Goal: Obtain resource: Download file/media

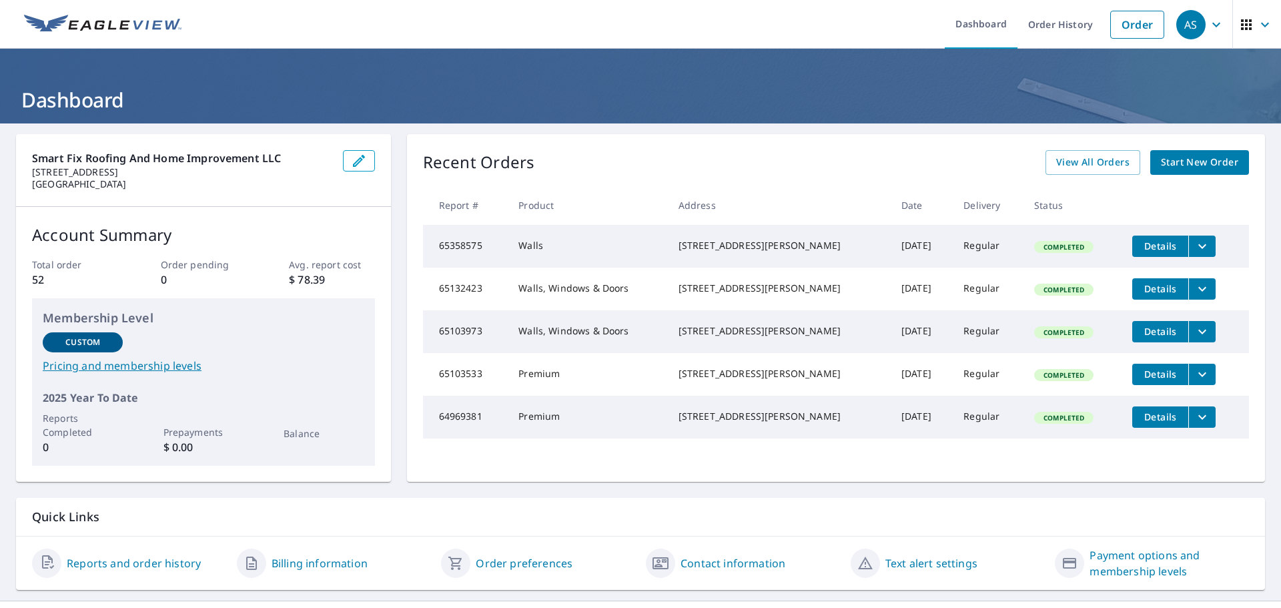
click at [1195, 23] on div "AS" at bounding box center [1191, 24] width 29 height 29
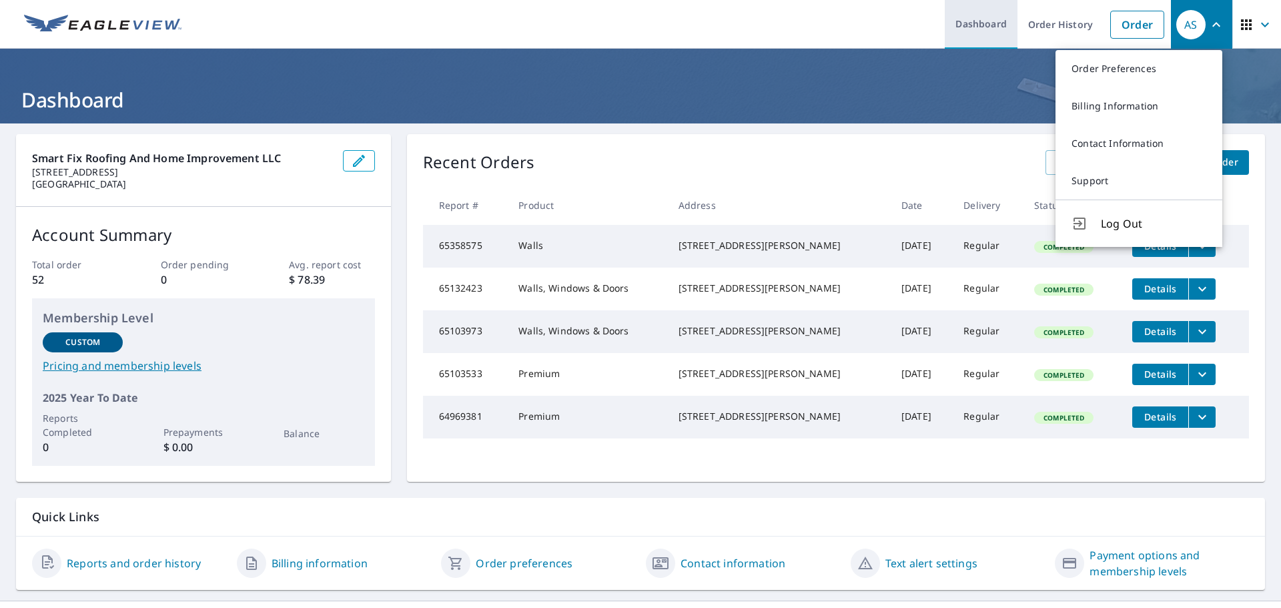
click at [958, 25] on link "Dashboard" at bounding box center [981, 24] width 73 height 49
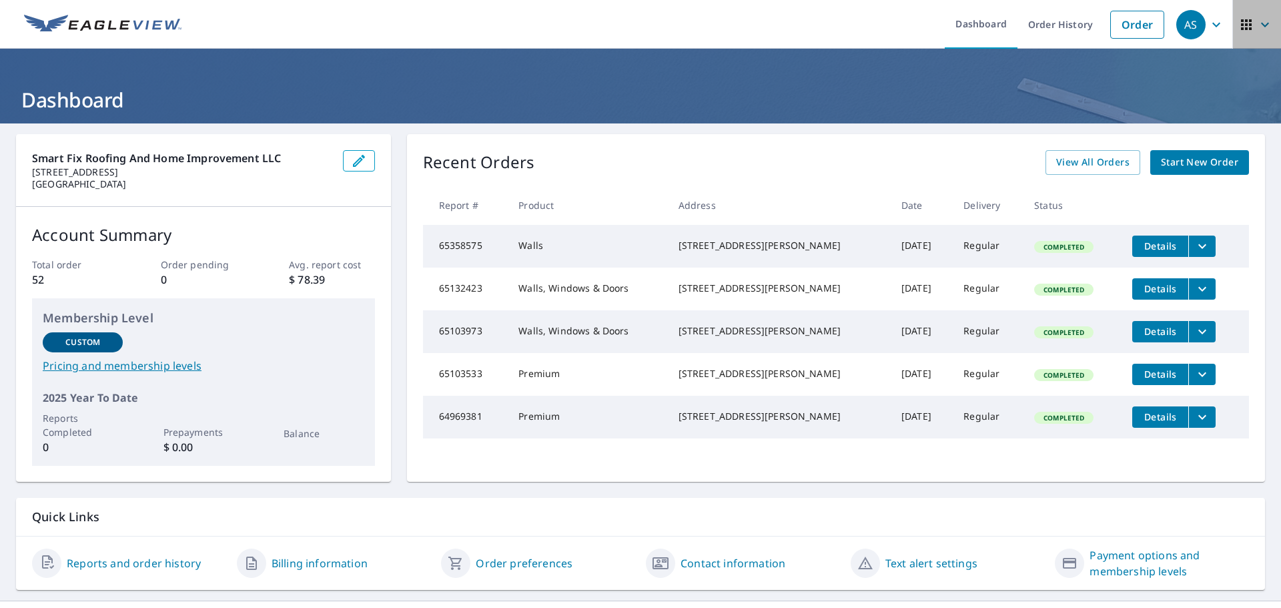
click at [1261, 25] on icon "button" at bounding box center [1265, 24] width 8 height 5
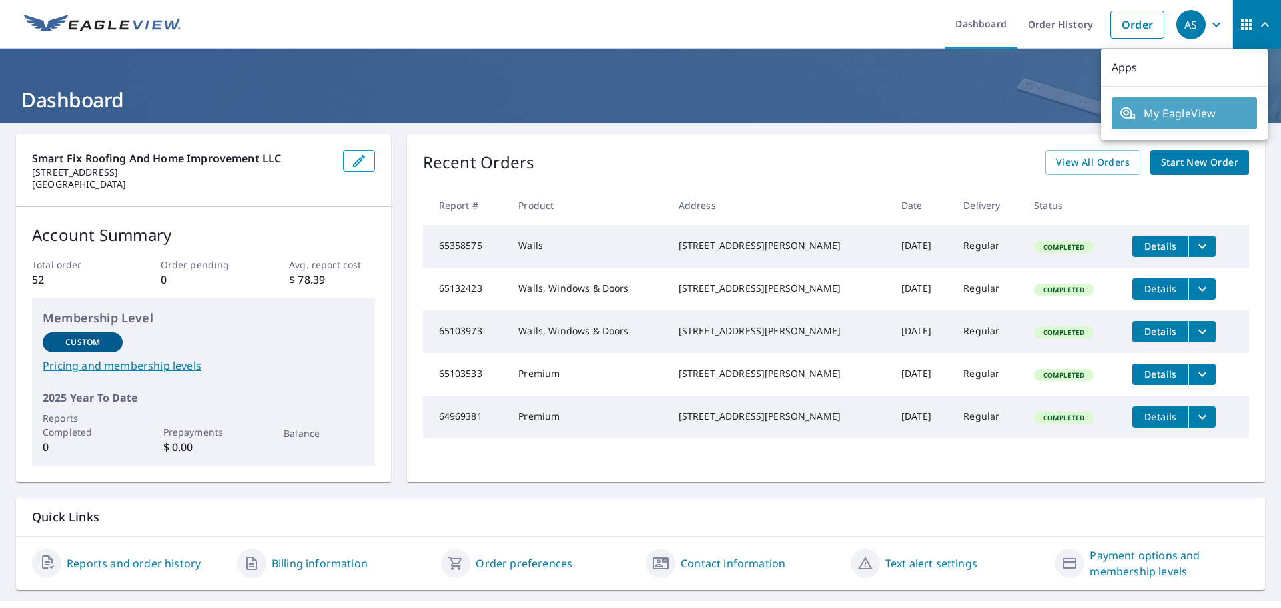
click at [1219, 123] on link "My EagleView" at bounding box center [1184, 113] width 145 height 32
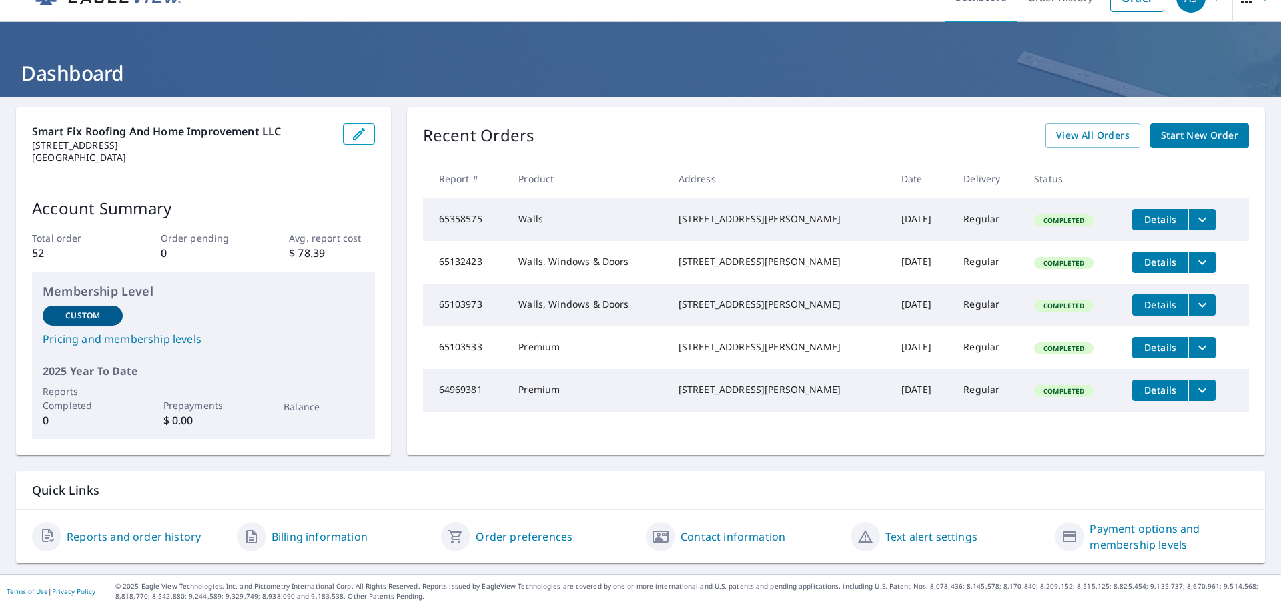
scroll to position [27, 0]
click at [1186, 137] on span "Start New Order" at bounding box center [1199, 135] width 77 height 17
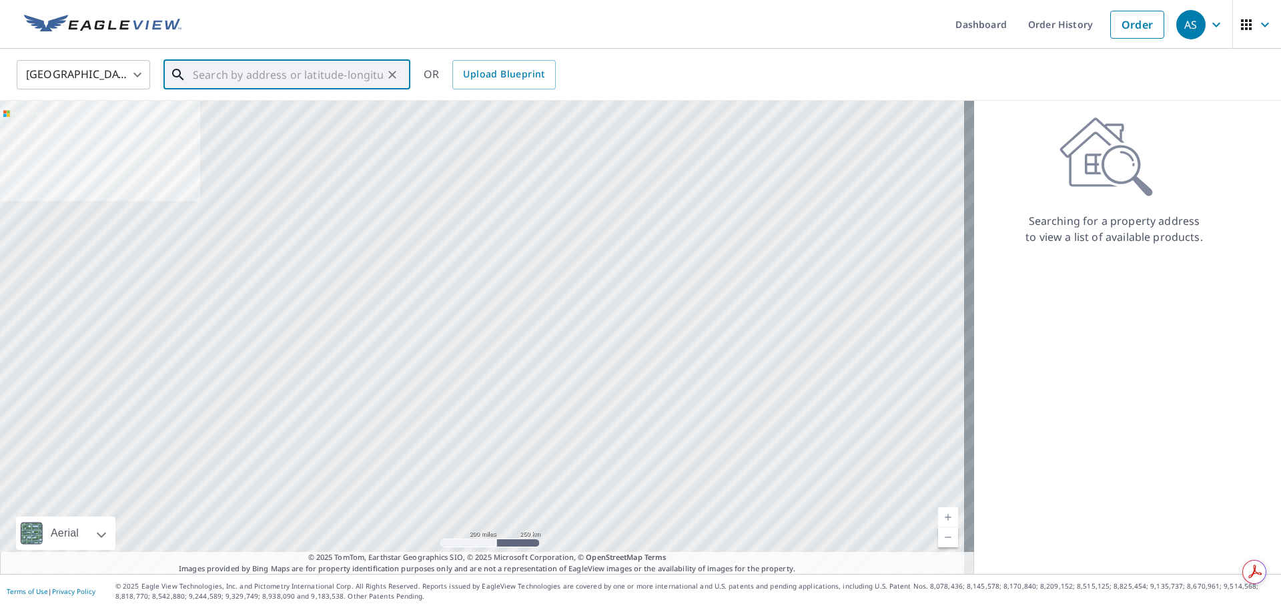
click at [273, 83] on input "text" at bounding box center [288, 74] width 190 height 37
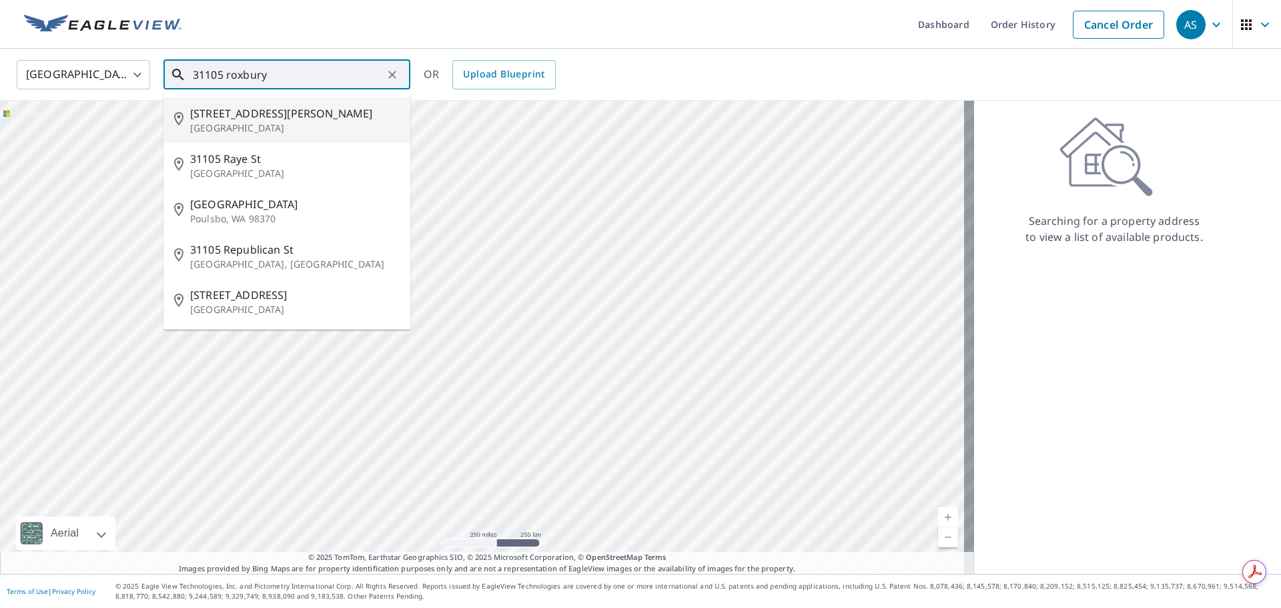
click at [278, 129] on p "Seattle, WA 98109" at bounding box center [295, 127] width 210 height 13
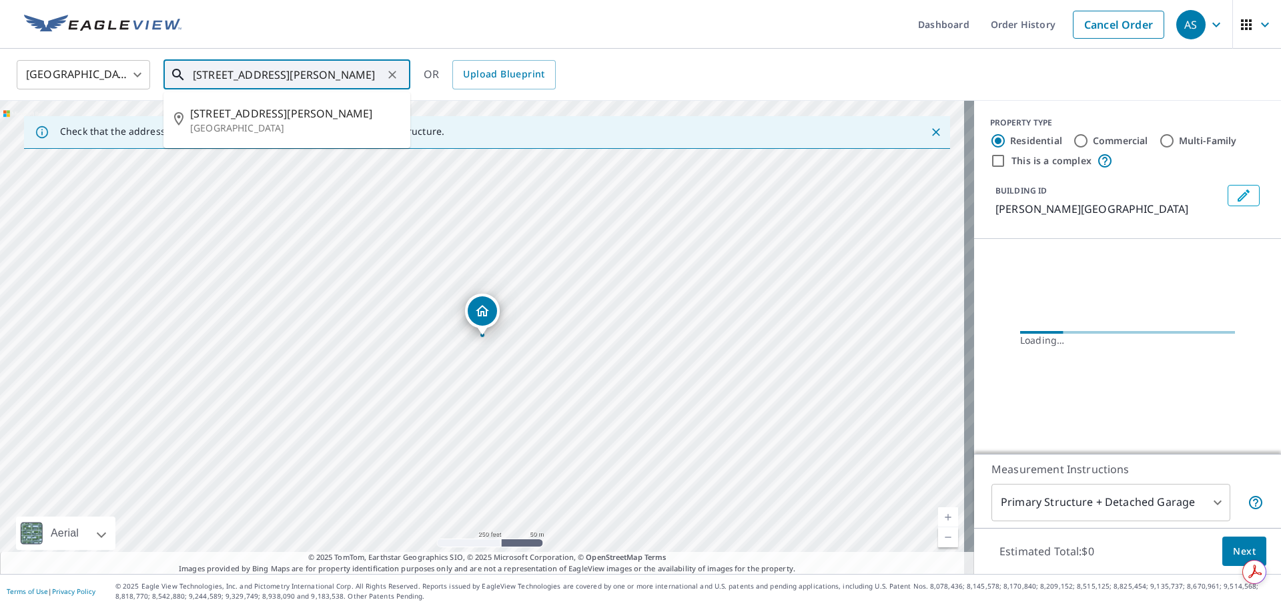
drag, startPoint x: 352, startPoint y: 73, endPoint x: 226, endPoint y: 80, distance: 127.0
click at [226, 80] on input "31105 Roy St Seattle, WA 98109" at bounding box center [288, 74] width 190 height 37
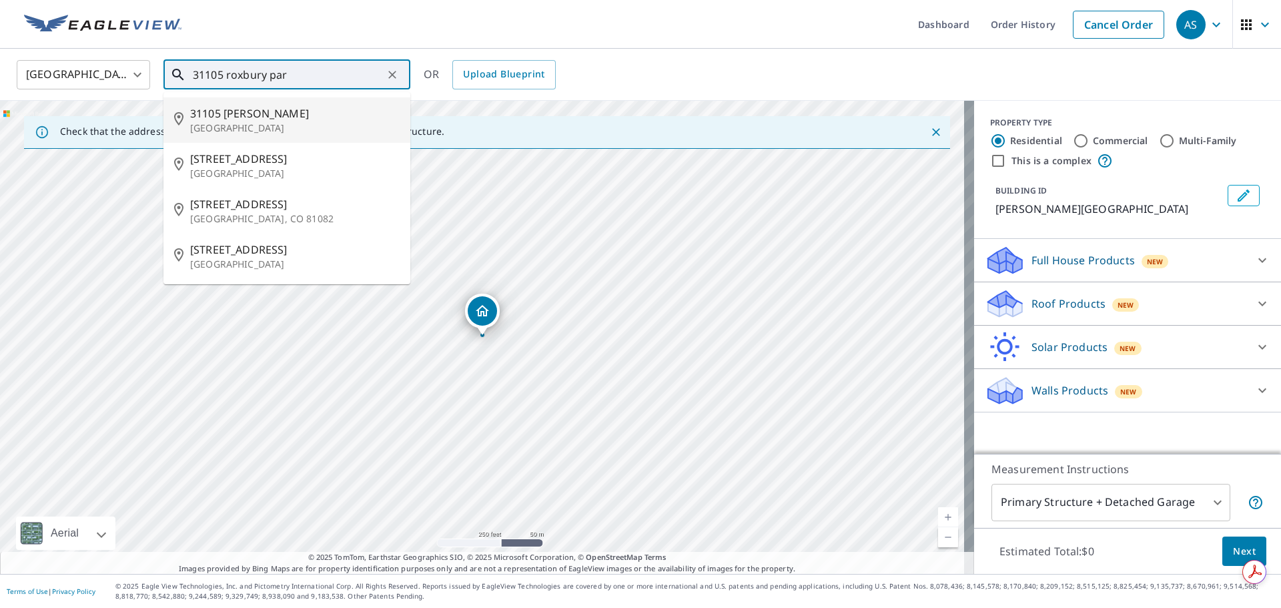
type input "31105 roxbury par"
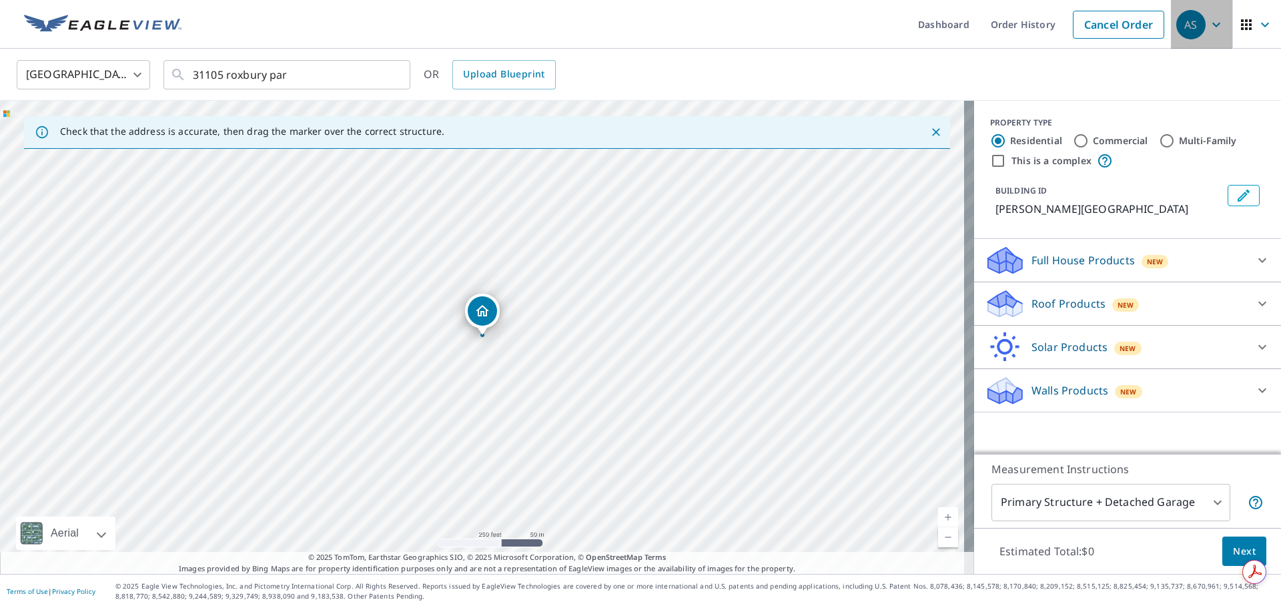
click at [1209, 24] on icon "button" at bounding box center [1217, 25] width 16 height 16
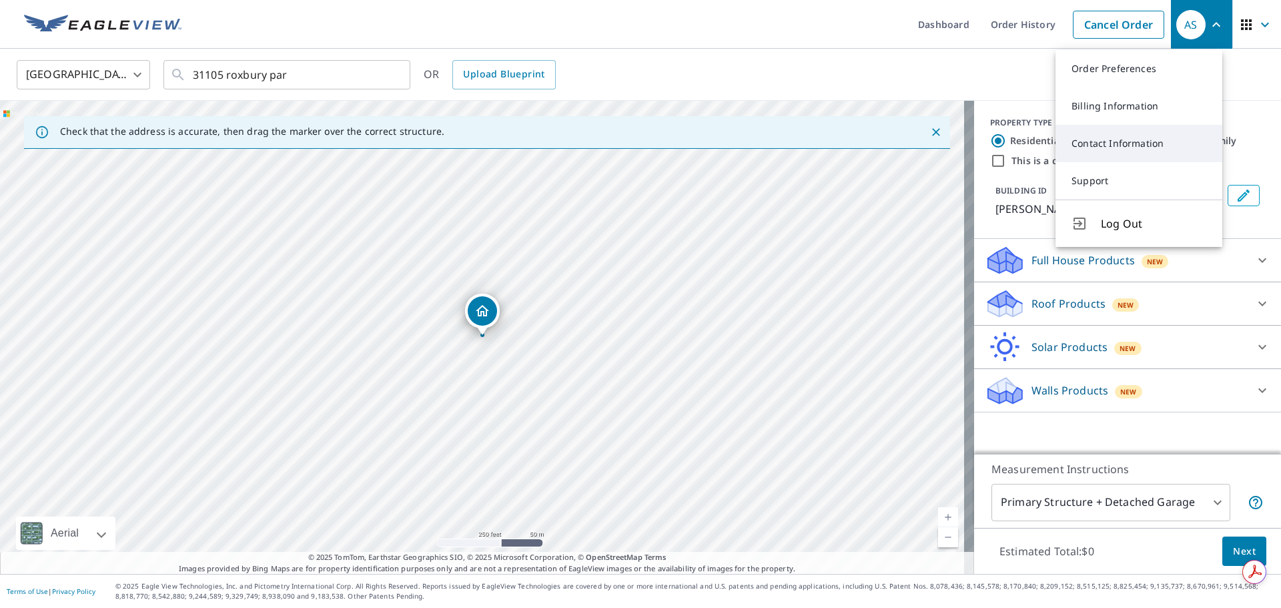
click at [1146, 148] on link "Contact Information" at bounding box center [1139, 143] width 167 height 37
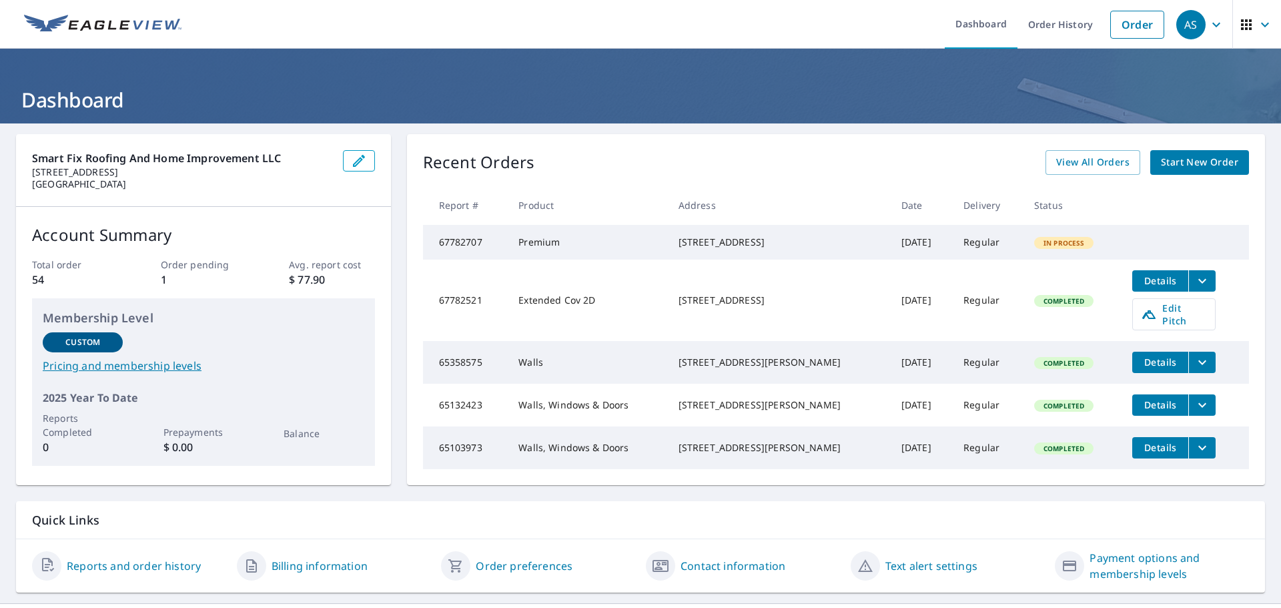
click at [1195, 289] on icon "filesDropdownBtn-67782521" at bounding box center [1203, 281] width 16 height 16
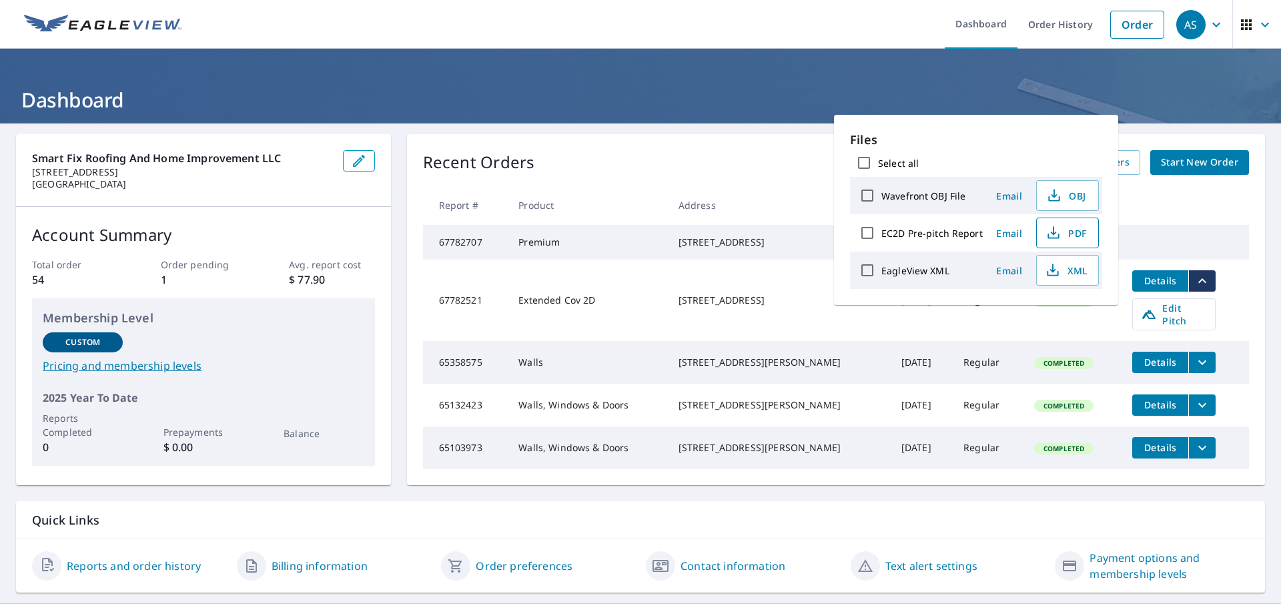
click at [1069, 230] on span "PDF" at bounding box center [1066, 233] width 43 height 16
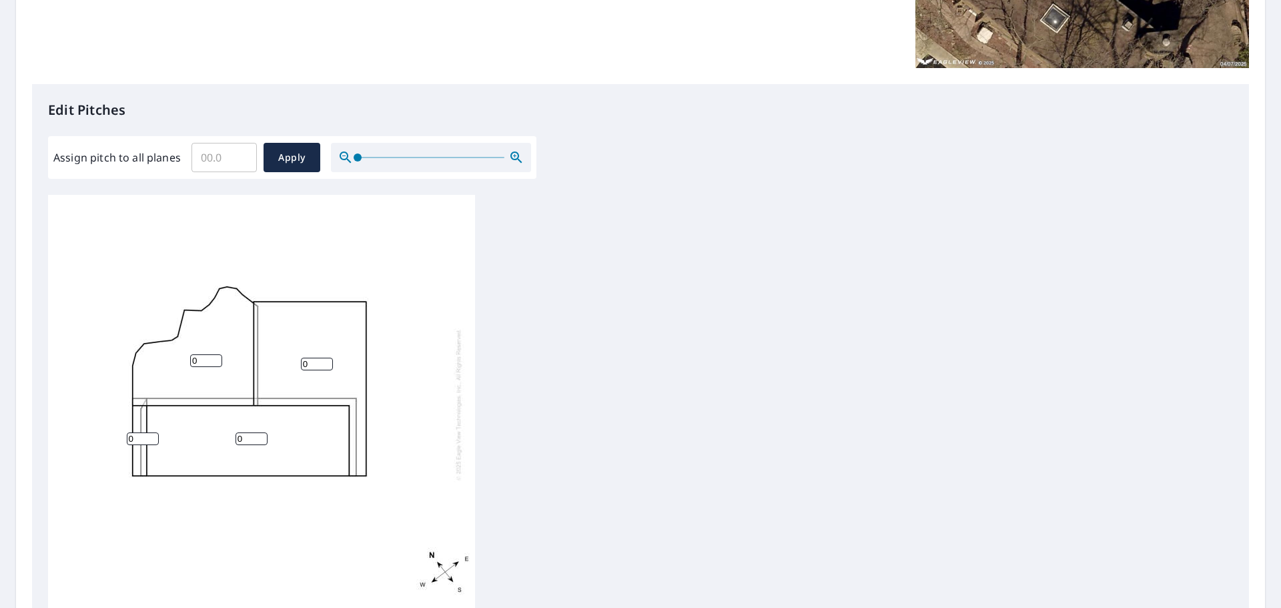
scroll to position [334, 0]
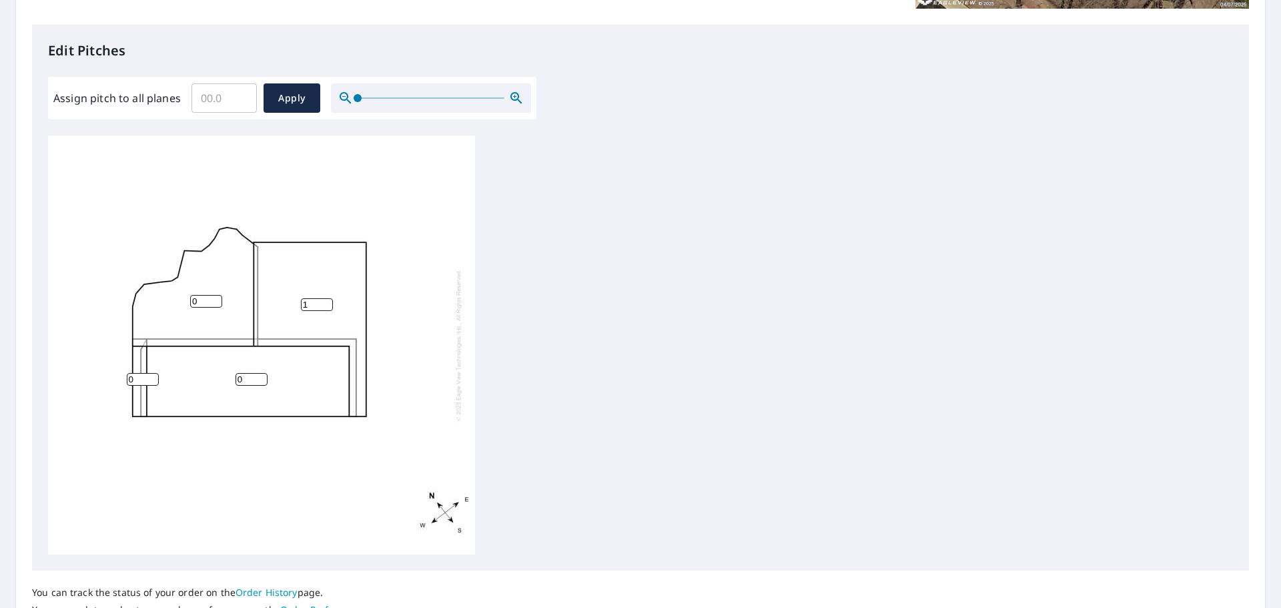
click at [326, 300] on input "1" at bounding box center [317, 304] width 32 height 13
click at [326, 300] on input "2" at bounding box center [317, 304] width 32 height 13
click at [326, 300] on input "3" at bounding box center [317, 304] width 32 height 13
click at [326, 300] on input "4" at bounding box center [317, 304] width 32 height 13
click at [326, 300] on input "5" at bounding box center [317, 304] width 32 height 13
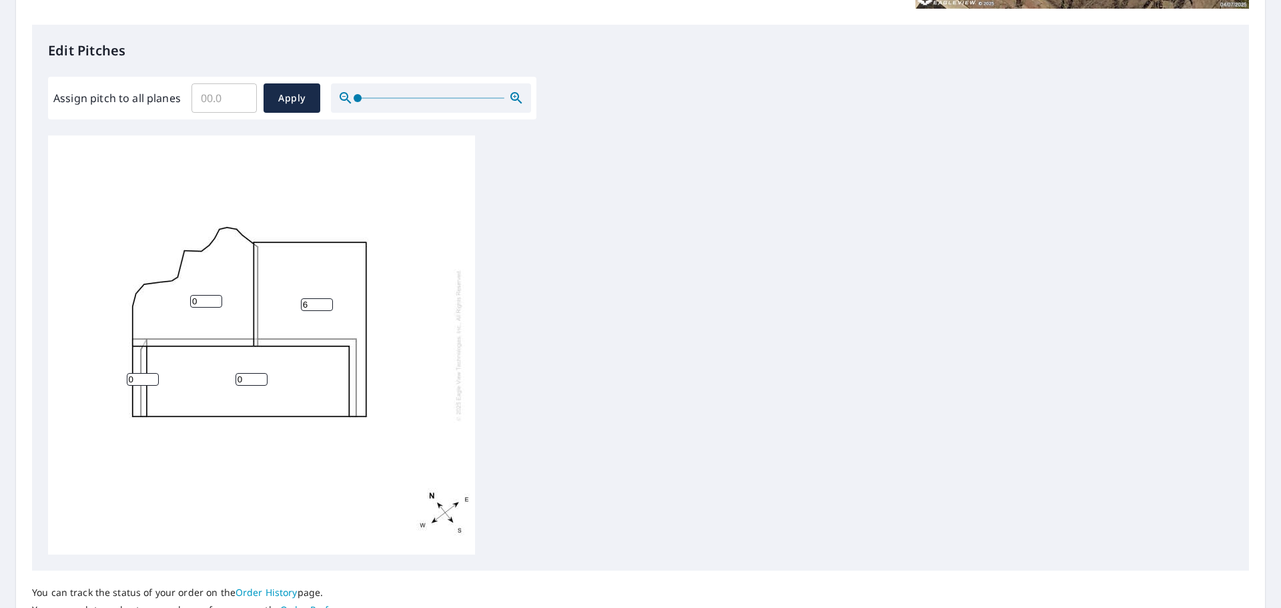
type input "6"
click at [326, 300] on input "6" at bounding box center [317, 304] width 32 height 13
click at [298, 94] on span "Apply" at bounding box center [291, 98] width 35 height 17
click at [287, 94] on span "Apply" at bounding box center [291, 98] width 35 height 17
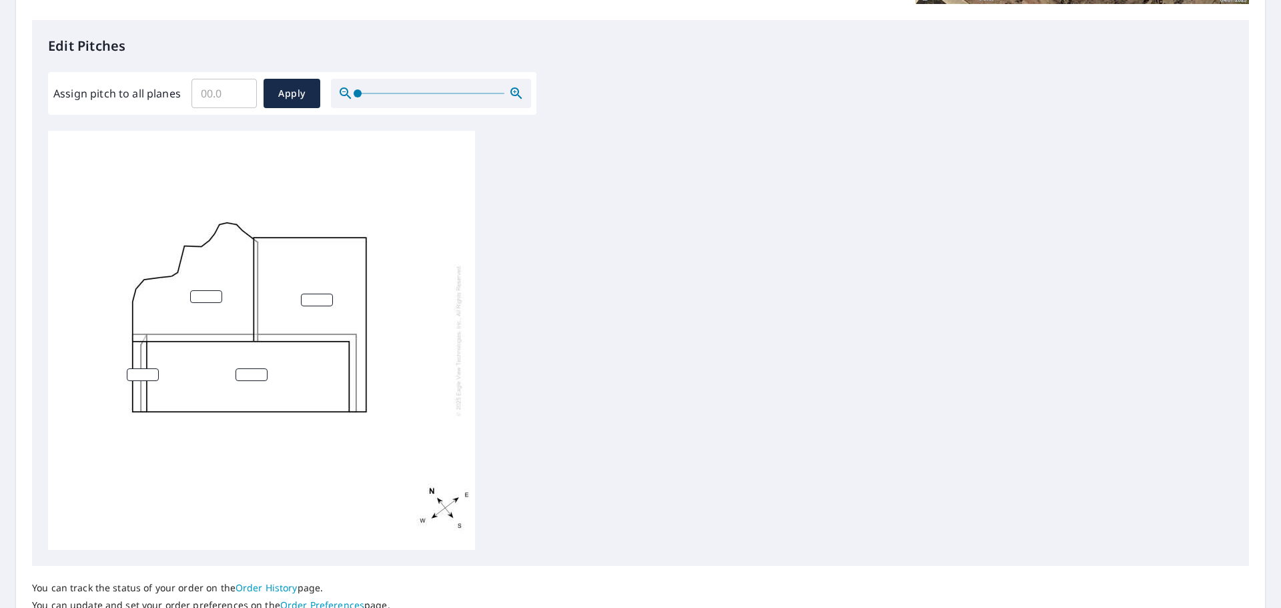
scroll to position [400, 0]
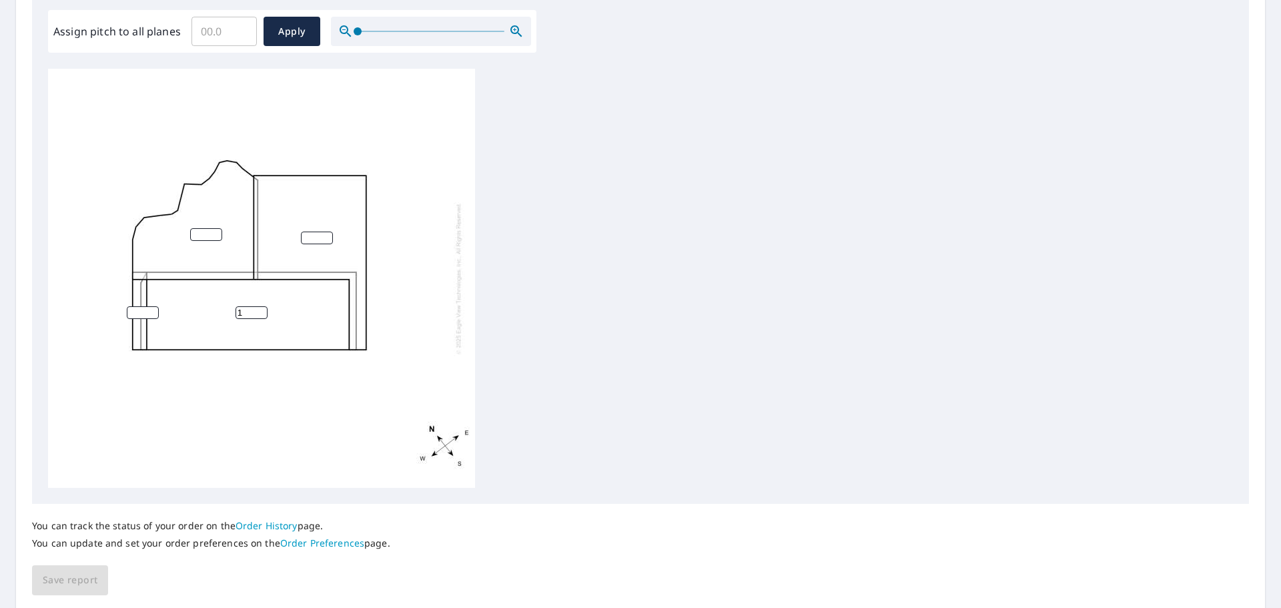
click at [258, 309] on input "1" at bounding box center [252, 312] width 32 height 13
type input "0"
click at [260, 316] on input "0" at bounding box center [252, 312] width 32 height 13
type input "0"
click at [216, 238] on input "0" at bounding box center [206, 234] width 32 height 13
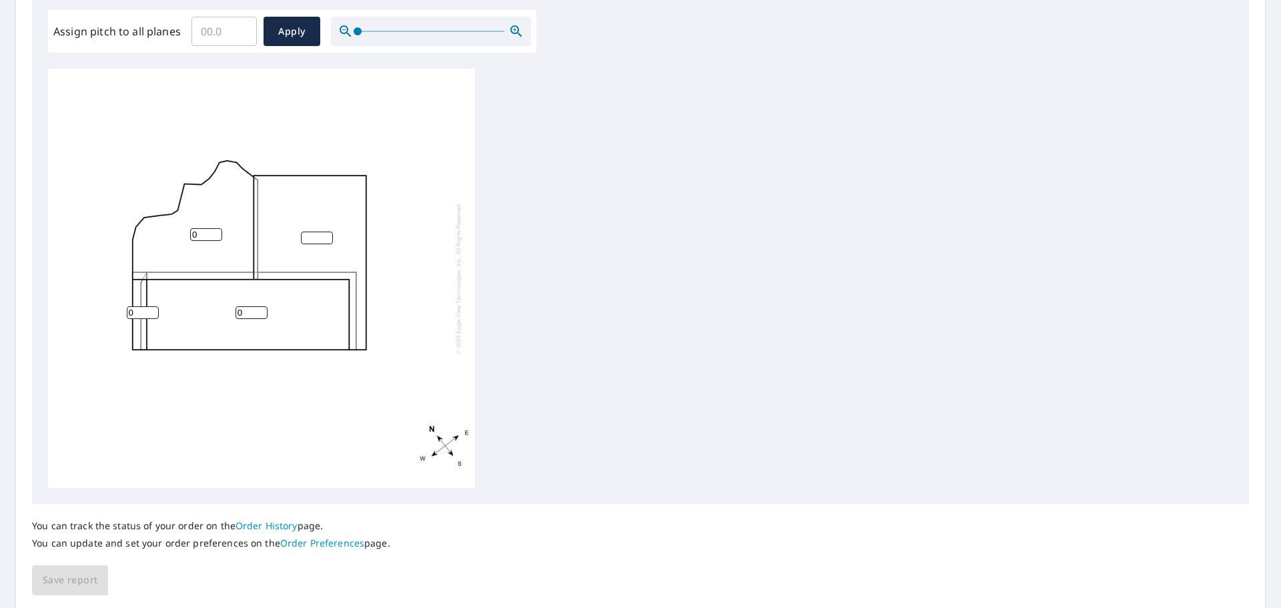
type input "0"
click at [152, 313] on input "0" at bounding box center [143, 312] width 32 height 13
click at [326, 234] on input "1" at bounding box center [317, 238] width 32 height 13
click at [326, 234] on input "2" at bounding box center [317, 238] width 32 height 13
click at [326, 234] on input "3" at bounding box center [317, 238] width 32 height 13
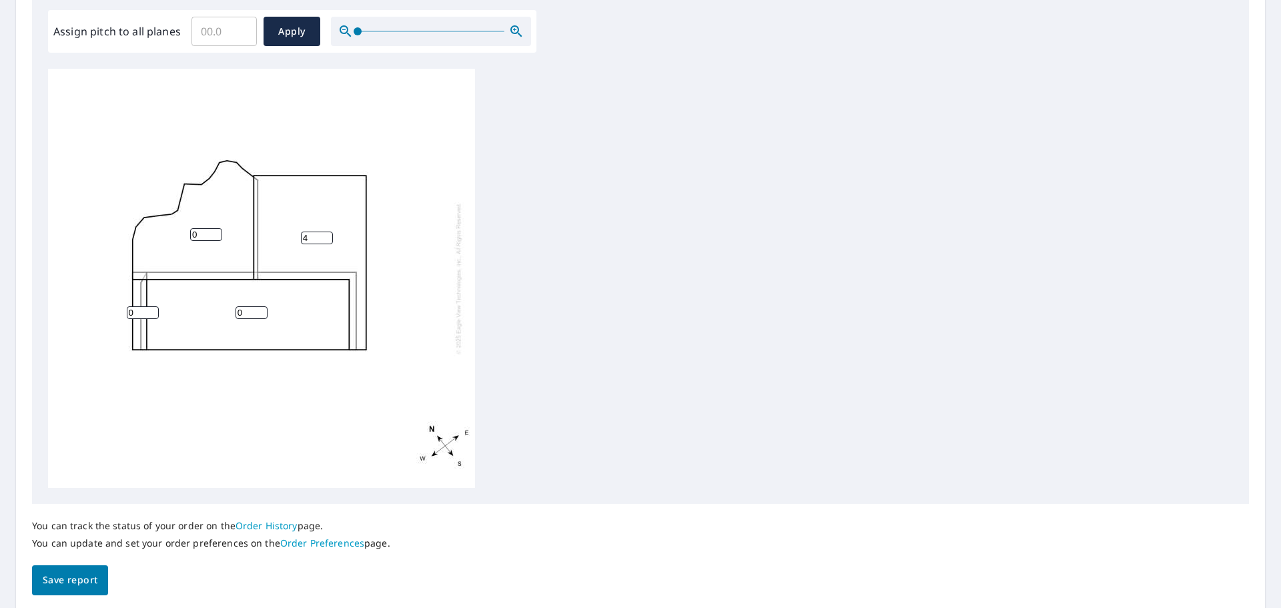
click at [326, 234] on input "4" at bounding box center [317, 238] width 32 height 13
click at [326, 234] on input "5" at bounding box center [317, 238] width 32 height 13
type input "6"
click at [326, 234] on input "6" at bounding box center [317, 238] width 32 height 13
click at [83, 583] on span "Save report" at bounding box center [70, 580] width 55 height 17
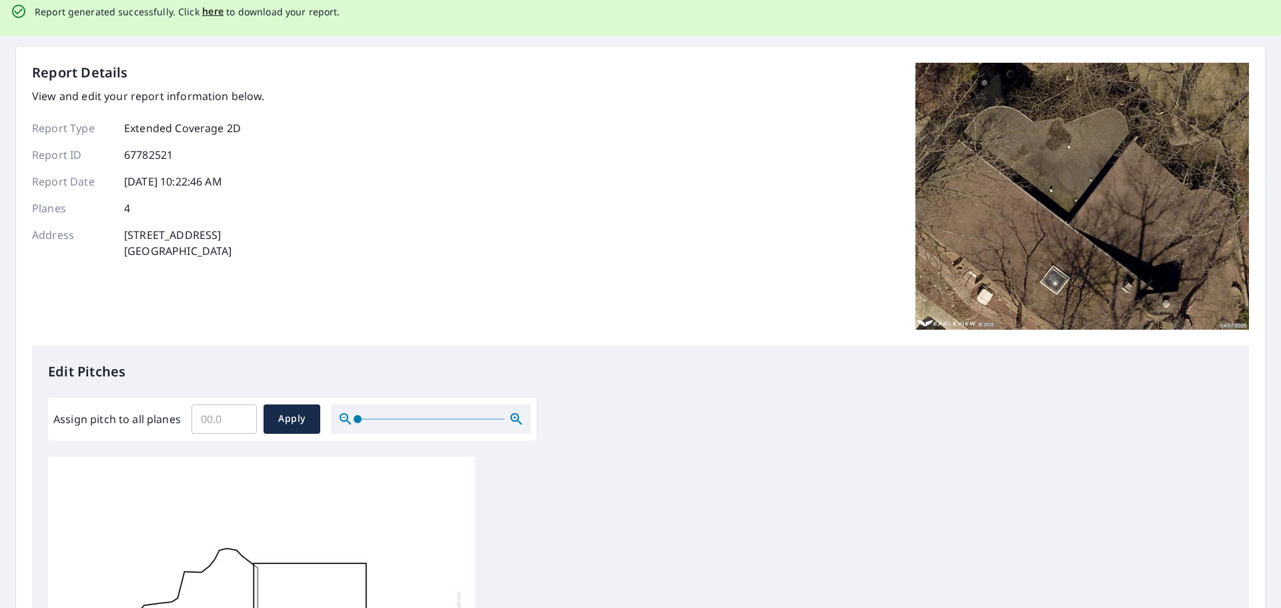
scroll to position [0, 0]
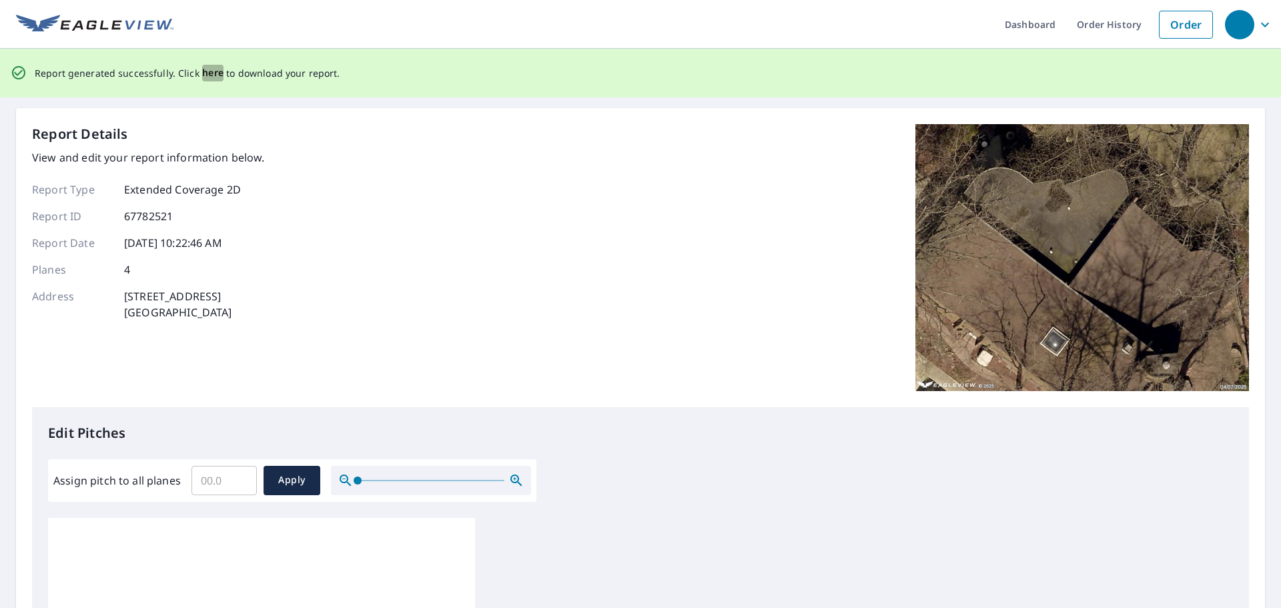
click at [209, 73] on span "here" at bounding box center [213, 73] width 22 height 17
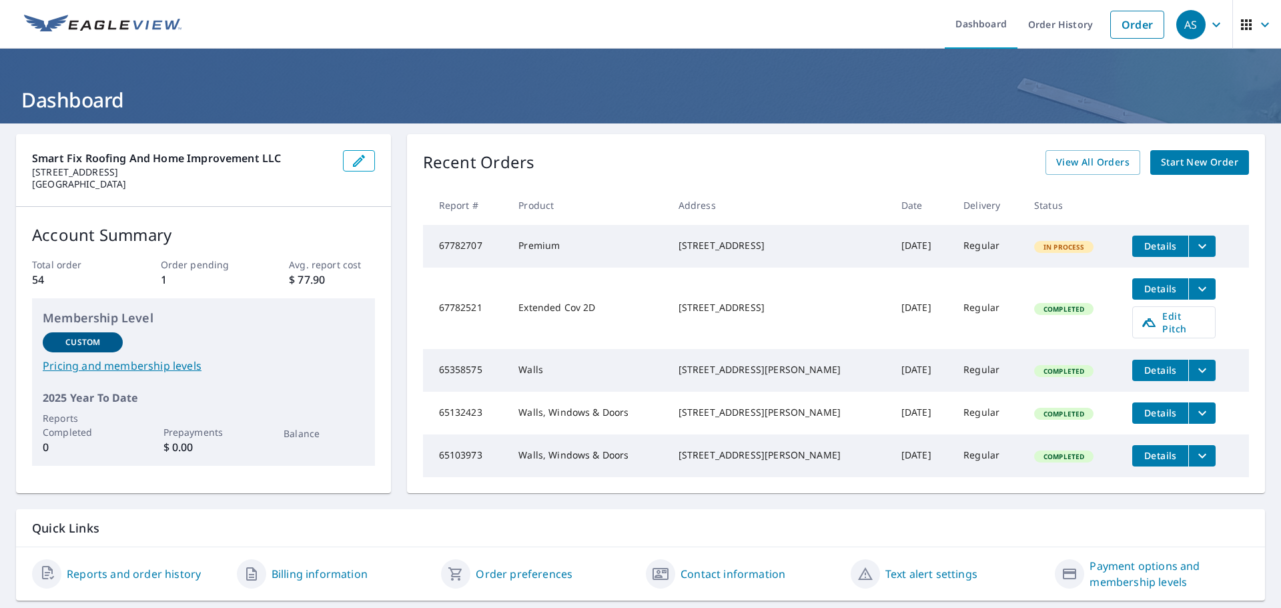
click at [1195, 244] on icon "filesDropdownBtn-67782707" at bounding box center [1203, 246] width 16 height 16
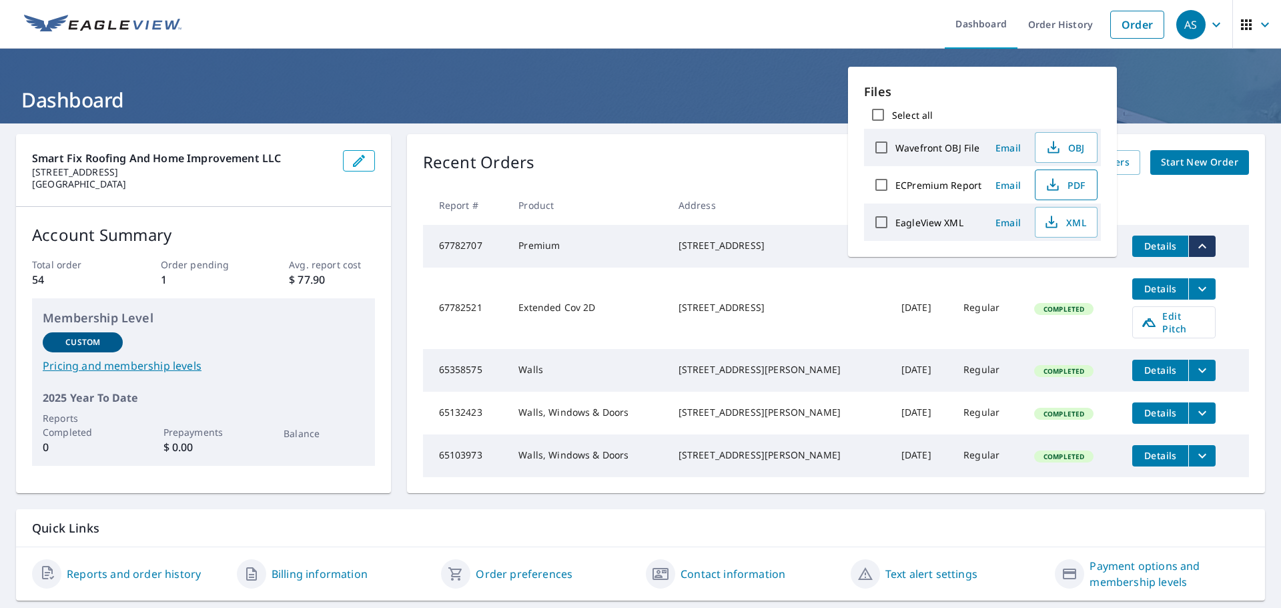
click at [1073, 180] on span "PDF" at bounding box center [1065, 185] width 43 height 16
